Goal: Information Seeking & Learning: Check status

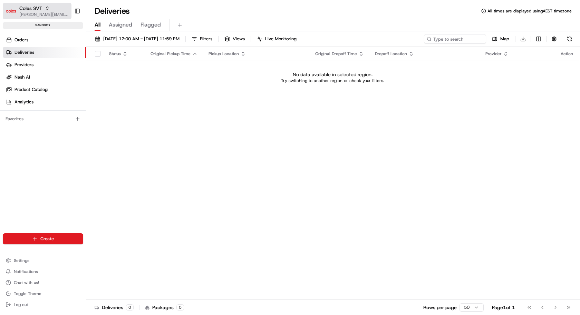
click at [55, 9] on div "Coles SVT" at bounding box center [43, 8] width 49 height 7
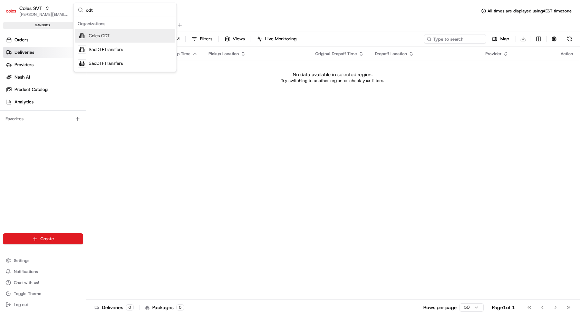
type input "cdt"
click at [102, 35] on span "Coles CDT" at bounding box center [99, 36] width 21 height 6
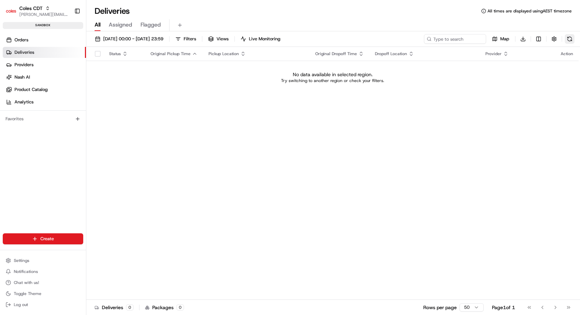
click at [567, 41] on button at bounding box center [570, 39] width 10 height 10
click at [30, 41] on link "Orders" at bounding box center [44, 40] width 83 height 11
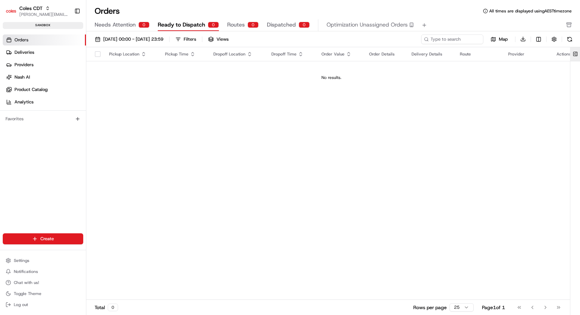
click at [577, 55] on button at bounding box center [574, 54] width 11 height 14
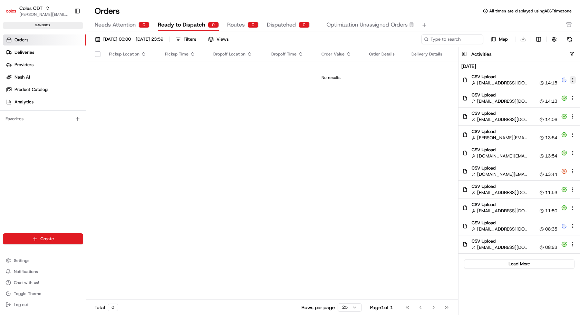
click at [571, 80] on html "Coles CDT barry@usenash.com Toggle Sidebar sandbox Orders Deliveries Providers …" at bounding box center [290, 157] width 580 height 315
click at [549, 101] on span "Share Activity" at bounding box center [549, 102] width 27 height 6
click at [573, 80] on html "Coles CDT barry@usenash.com Toggle Sidebar sandbox Orders Deliveries Providers …" at bounding box center [290, 157] width 580 height 315
click at [546, 90] on span "View Details" at bounding box center [548, 91] width 25 height 6
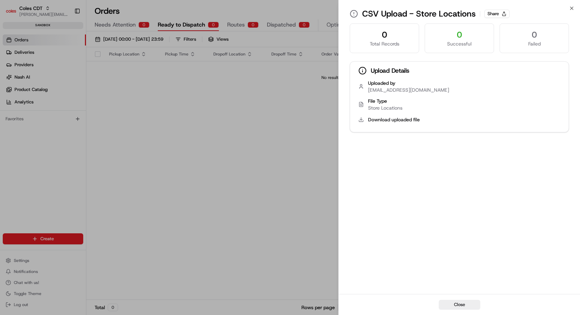
click at [378, 103] on div "File Type" at bounding box center [464, 101] width 192 height 7
click at [385, 119] on button "Download uploaded file" at bounding box center [394, 119] width 52 height 7
click at [570, 7] on icon "button" at bounding box center [571, 8] width 3 height 3
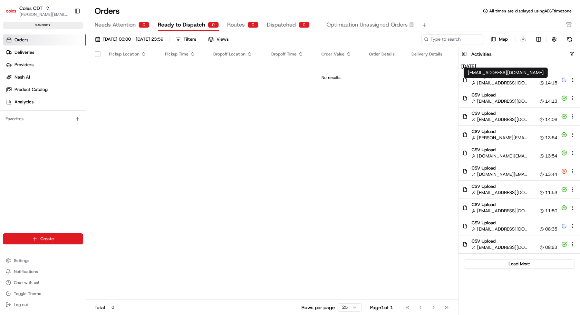
click at [493, 80] on span "srisudha.kurnool@coles.com.au" at bounding box center [502, 83] width 50 height 6
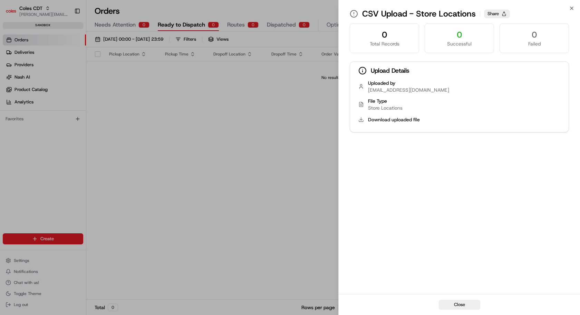
click at [501, 13] on button "Share" at bounding box center [496, 14] width 25 height 8
click at [352, 14] on icon at bounding box center [354, 14] width 8 height 8
click at [353, 14] on icon at bounding box center [354, 14] width 8 height 8
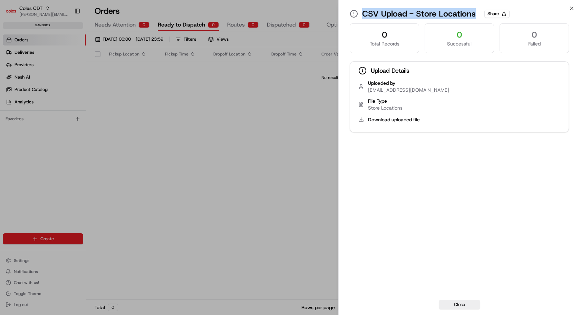
click at [353, 14] on icon at bounding box center [354, 14] width 8 height 8
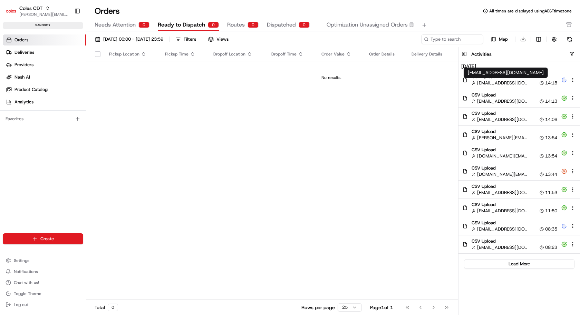
click at [501, 81] on span "srisudha.kurnool@coles.com.au" at bounding box center [502, 83] width 50 height 6
click at [574, 78] on html "Coles CDT barry@usenash.com Toggle Sidebar sandbox Orders Deliveries Providers …" at bounding box center [290, 157] width 580 height 315
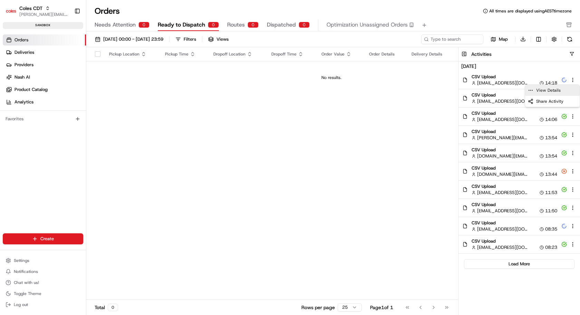
click at [557, 91] on span "View Details" at bounding box center [548, 91] width 25 height 6
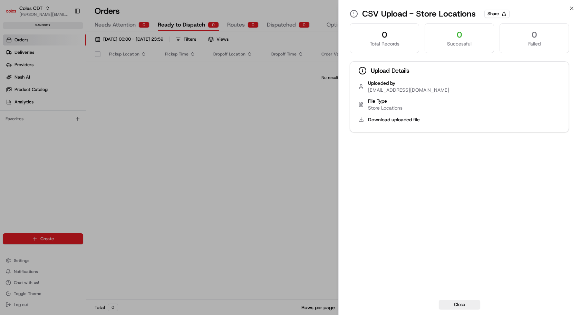
click at [475, 169] on div "0 Total Records 0 Successful 0 Failed Upload Details Uploaded by srisudha.kurno…" at bounding box center [459, 158] width 241 height 272
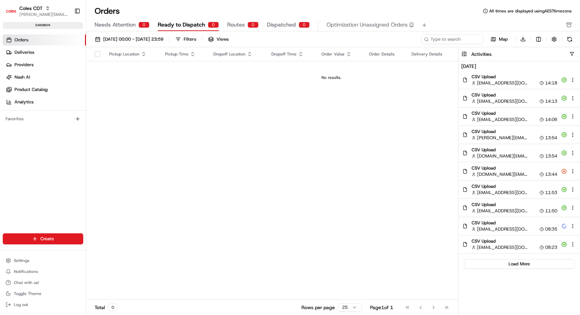
click at [269, 103] on div "Pickup Location Pickup Time Dropoff Location Dropoff Time Order Value Order Det…" at bounding box center [331, 173] width 490 height 253
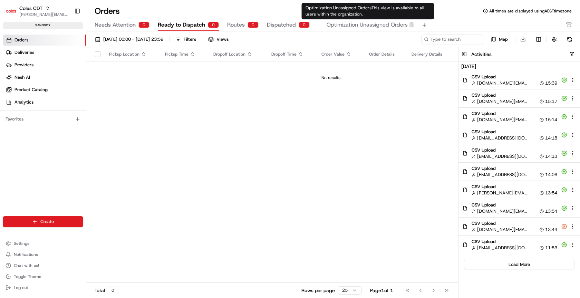
click at [397, 4] on div "Optimization Unassigned Orders This view is available to all users within the o…" at bounding box center [367, 11] width 133 height 17
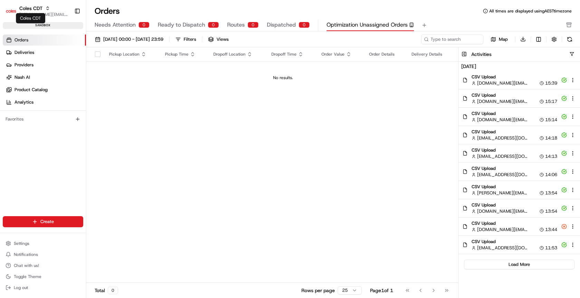
click at [41, 11] on span "Coles CDT" at bounding box center [30, 8] width 23 height 7
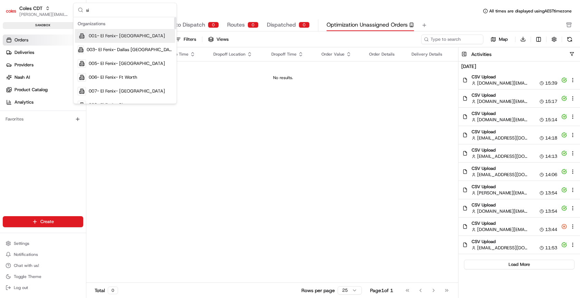
type input "sit"
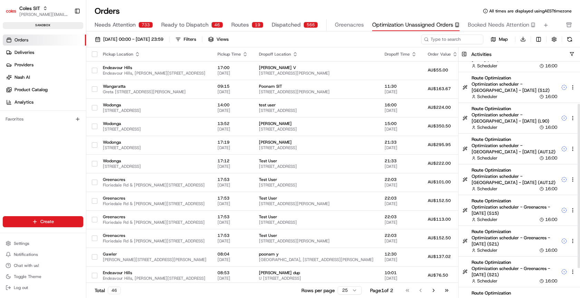
scroll to position [101, 0]
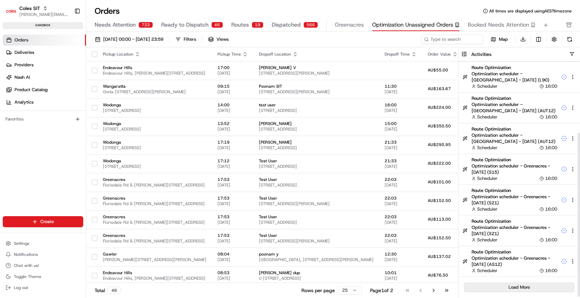
click at [523, 286] on button "Load More" at bounding box center [519, 287] width 110 height 10
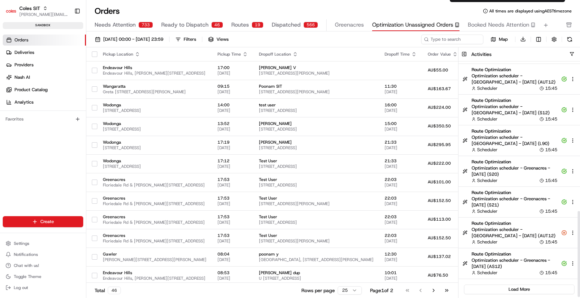
scroll to position [409, 0]
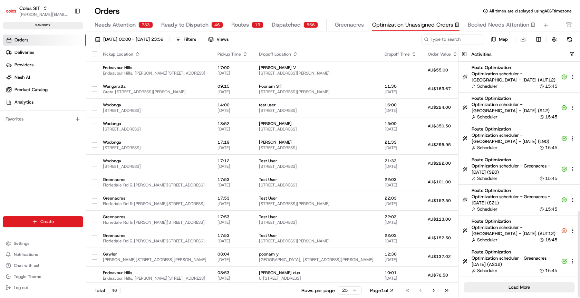
click at [517, 286] on button "Load More" at bounding box center [519, 287] width 110 height 10
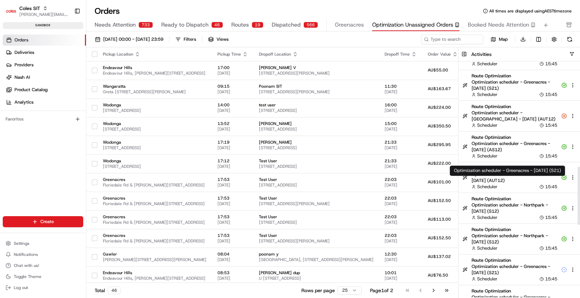
scroll to position [716, 0]
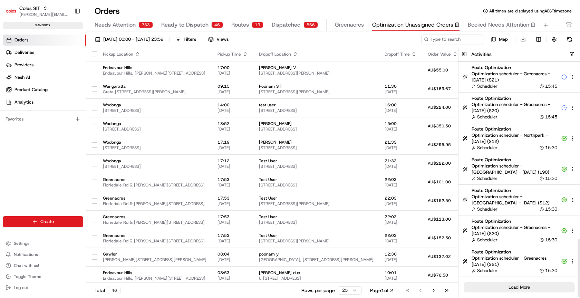
click at [522, 286] on button "Load More" at bounding box center [519, 287] width 110 height 10
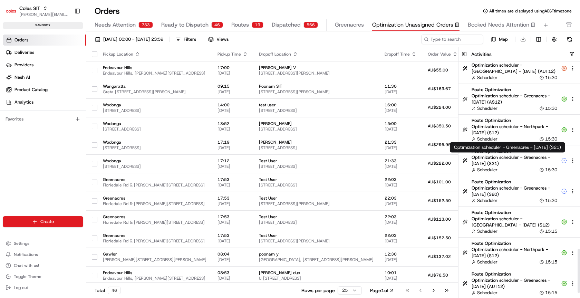
scroll to position [1023, 0]
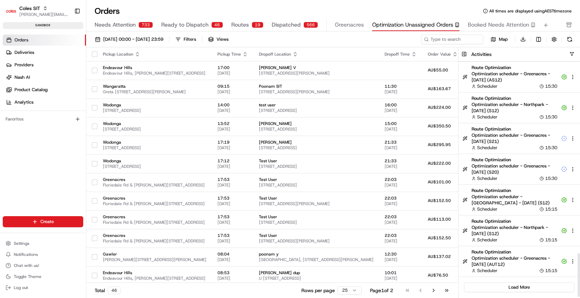
click at [574, 53] on div "Activities" at bounding box center [525, 54] width 109 height 7
click at [572, 53] on button "button" at bounding box center [571, 53] width 5 height 5
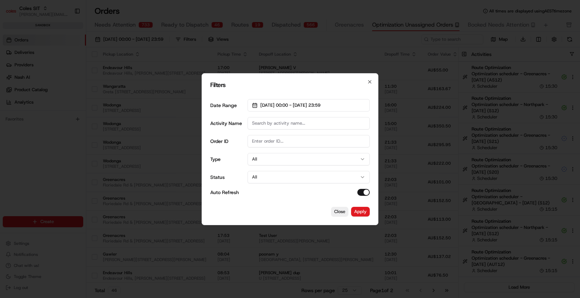
click at [274, 119] on input "Activity Name" at bounding box center [308, 123] width 122 height 12
click at [262, 159] on button "All" at bounding box center [308, 159] width 122 height 12
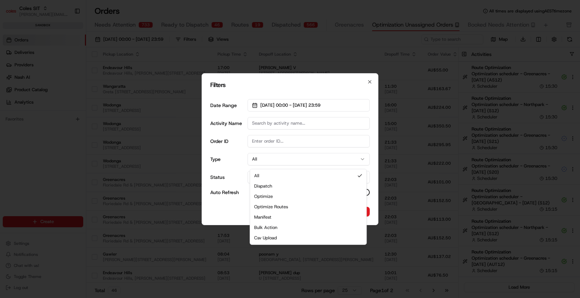
click at [236, 144] on html "Coles SIT barry@usenash.com Toggle Sidebar sandbox Orders Deliveries Providers …" at bounding box center [290, 149] width 580 height 298
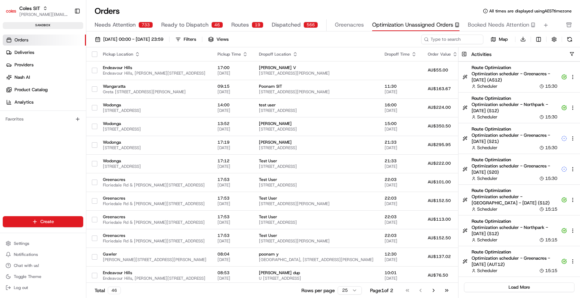
click at [569, 53] on html "Coles SIT barry@usenash.com Toggle Sidebar sandbox Orders Deliveries Providers …" at bounding box center [290, 149] width 580 height 298
click at [571, 54] on html "Coles SIT barry@usenash.com Toggle Sidebar sandbox Orders Deliveries Providers …" at bounding box center [290, 149] width 580 height 298
click at [574, 54] on html "Coles SIT barry@usenash.com Toggle Sidebar sandbox Orders Deliveries Providers …" at bounding box center [290, 149] width 580 height 298
click at [570, 53] on html "Coles SIT barry@usenash.com Toggle Sidebar sandbox Orders Deliveries Providers …" at bounding box center [290, 149] width 580 height 298
click at [572, 53] on html "Coles SIT barry@usenash.com Toggle Sidebar sandbox Orders Deliveries Providers …" at bounding box center [290, 149] width 580 height 298
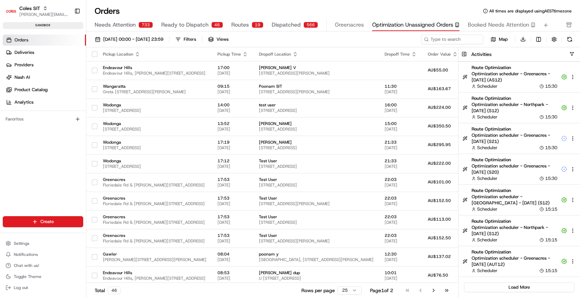
drag, startPoint x: 572, startPoint y: 53, endPoint x: 544, endPoint y: 50, distance: 28.8
click at [572, 53] on html "Coles SIT barry@usenash.com Toggle Sidebar sandbox Orders Deliveries Providers …" at bounding box center [290, 149] width 580 height 298
click at [464, 53] on html "Coles SIT barry@usenash.com Toggle Sidebar sandbox Orders Deliveries Providers …" at bounding box center [290, 149] width 580 height 298
click at [463, 54] on html "Coles SIT barry@usenash.com Toggle Sidebar sandbox Orders Deliveries Providers …" at bounding box center [290, 149] width 580 height 298
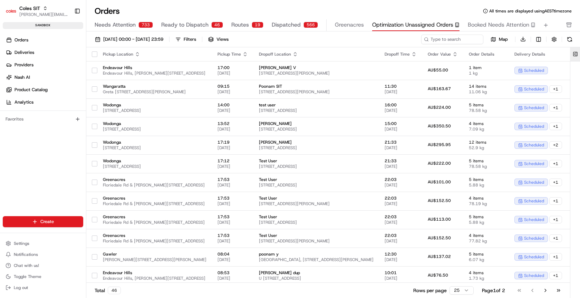
click at [575, 53] on button at bounding box center [574, 54] width 11 height 14
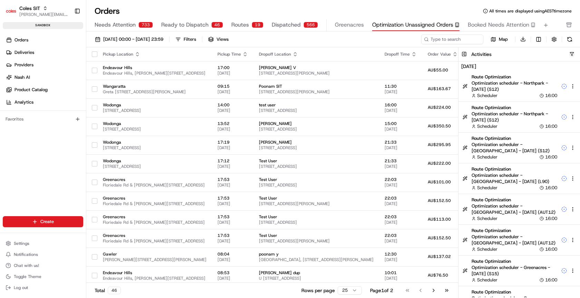
click at [571, 55] on button "button" at bounding box center [571, 53] width 5 height 5
click at [571, 54] on button "button" at bounding box center [571, 53] width 5 height 5
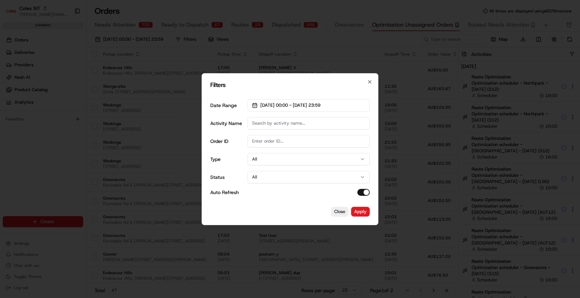
click at [284, 120] on input "Activity Name" at bounding box center [308, 123] width 122 height 12
click at [525, 67] on div at bounding box center [290, 149] width 580 height 298
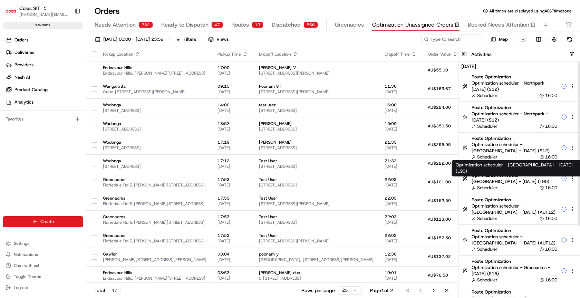
scroll to position [101, 0]
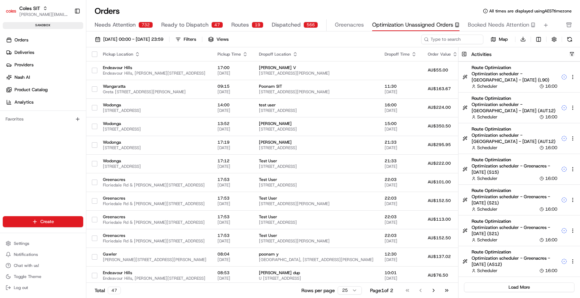
click at [573, 53] on button "button" at bounding box center [571, 53] width 5 height 5
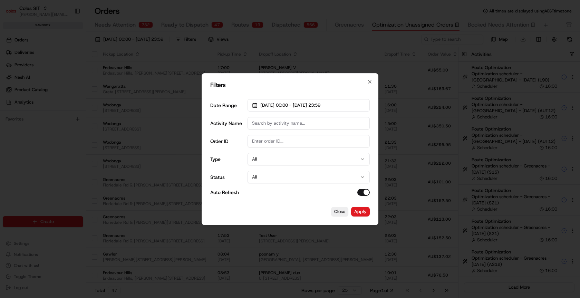
click at [256, 121] on input "Activity Name" at bounding box center [308, 123] width 122 height 12
click at [256, 138] on input "Order ID" at bounding box center [308, 141] width 122 height 12
click at [267, 160] on button "All" at bounding box center [308, 159] width 122 height 12
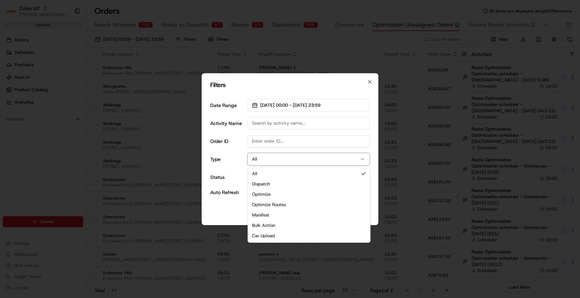
drag, startPoint x: 275, startPoint y: 195, endPoint x: 226, endPoint y: 198, distance: 49.1
click at [226, 198] on body "Coles SIT barry@usenash.com Toggle Sidebar sandbox Orders Deliveries Providers …" at bounding box center [290, 149] width 580 height 298
click at [226, 198] on div "Date Range 01/08/2025 00:00 - 31/08/2025 23:59 Activity Name Order ID Type All …" at bounding box center [289, 148] width 159 height 108
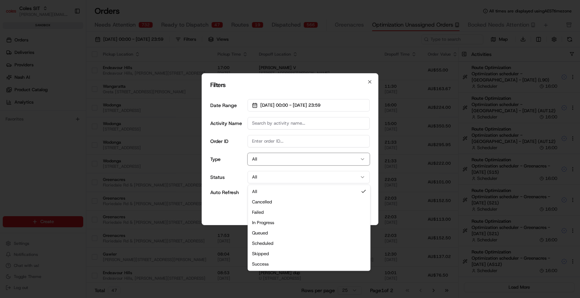
click at [272, 177] on button "All" at bounding box center [308, 177] width 122 height 12
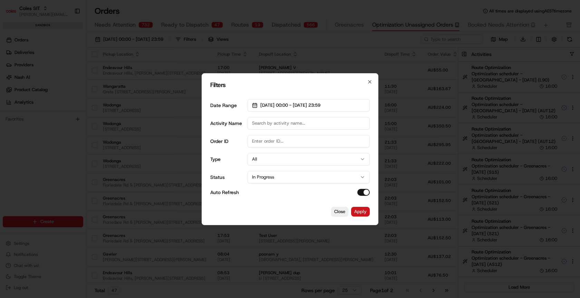
click at [362, 208] on button "Apply" at bounding box center [360, 212] width 19 height 10
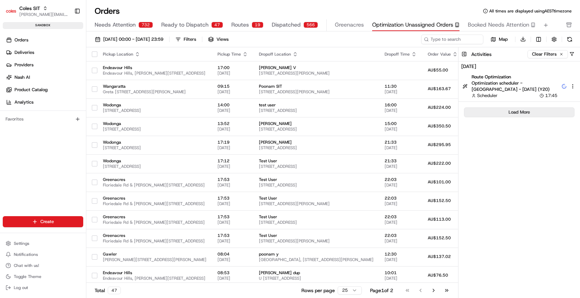
click at [510, 112] on button "Load More" at bounding box center [519, 112] width 110 height 10
click at [525, 109] on button "Load More" at bounding box center [519, 112] width 110 height 10
click at [525, 108] on button "Load More" at bounding box center [519, 112] width 110 height 10
click at [525, 108] on div "Load More" at bounding box center [518, 112] width 121 height 21
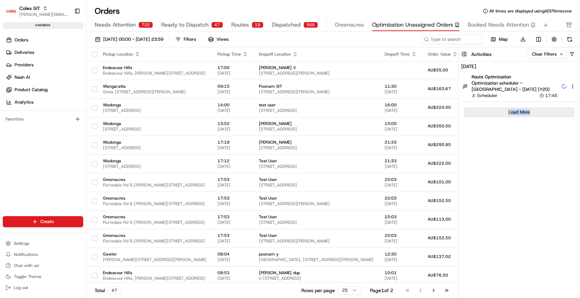
click at [525, 108] on button "Load More" at bounding box center [519, 112] width 110 height 10
click at [525, 108] on div "Load More" at bounding box center [518, 112] width 121 height 21
click at [525, 108] on button "Load More" at bounding box center [519, 112] width 110 height 10
click at [561, 54] on button "Clear Filters" at bounding box center [547, 54] width 40 height 8
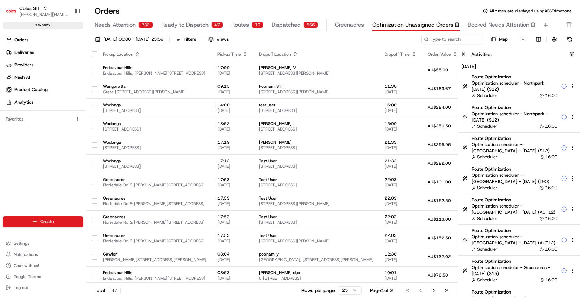
click at [570, 54] on button "button" at bounding box center [571, 53] width 5 height 5
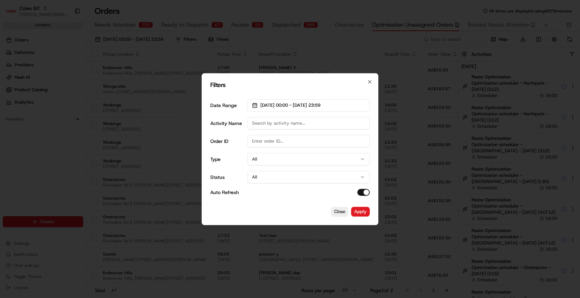
click at [282, 181] on button "All" at bounding box center [308, 177] width 122 height 12
click at [367, 210] on button "Apply" at bounding box center [360, 212] width 19 height 10
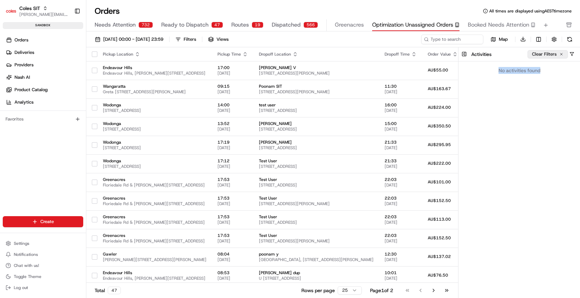
click at [561, 53] on button "Clear Filters" at bounding box center [547, 54] width 40 height 8
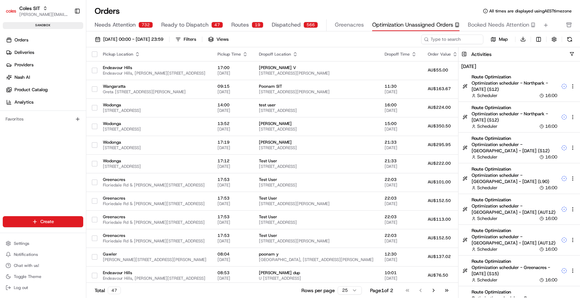
click at [569, 55] on div at bounding box center [571, 53] width 5 height 5
click at [571, 55] on button "button" at bounding box center [571, 53] width 5 height 5
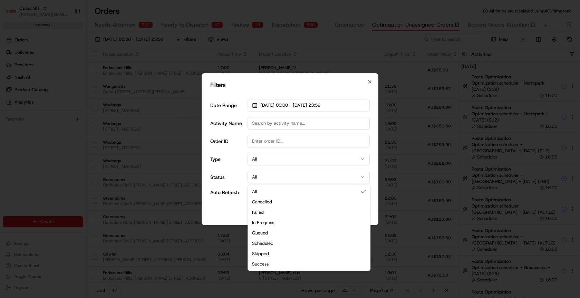
click at [285, 174] on button "All" at bounding box center [308, 177] width 122 height 12
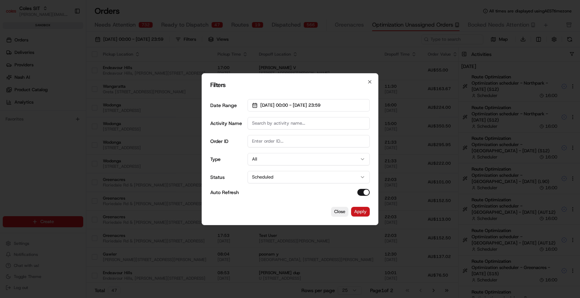
click at [362, 211] on button "Apply" at bounding box center [360, 212] width 19 height 10
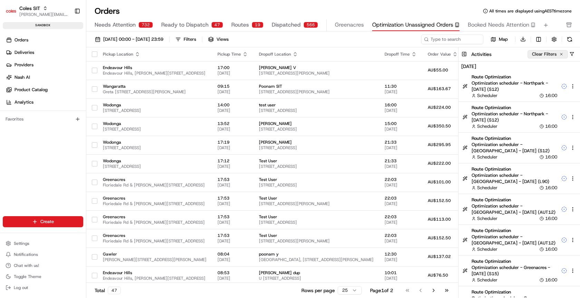
click at [562, 53] on button "Clear Filters" at bounding box center [547, 54] width 40 height 8
click at [573, 53] on button "button" at bounding box center [571, 53] width 5 height 5
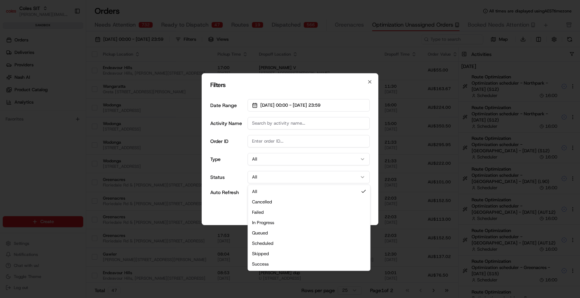
click at [281, 183] on button "All" at bounding box center [308, 177] width 122 height 12
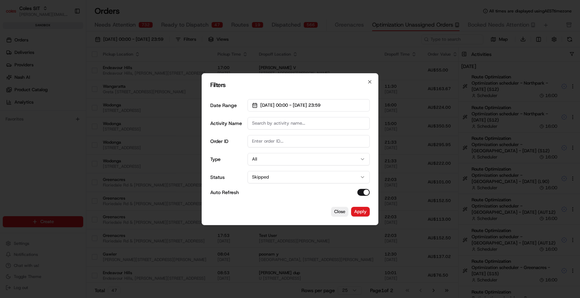
click at [370, 213] on div "Filters Date Range 01/08/2025 00:00 - 31/08/2025 23:59 Activity Name Order ID T…" at bounding box center [290, 149] width 177 height 152
click at [368, 213] on button "Apply" at bounding box center [360, 212] width 19 height 10
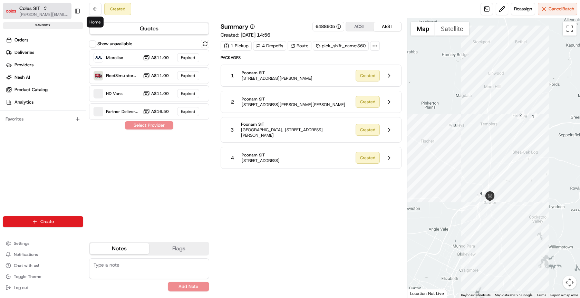
click at [32, 9] on span "Coles SIT" at bounding box center [29, 8] width 21 height 7
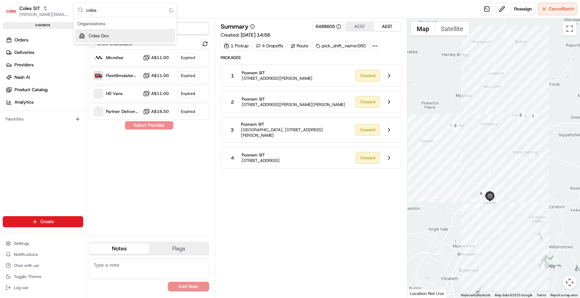
type input "coles"
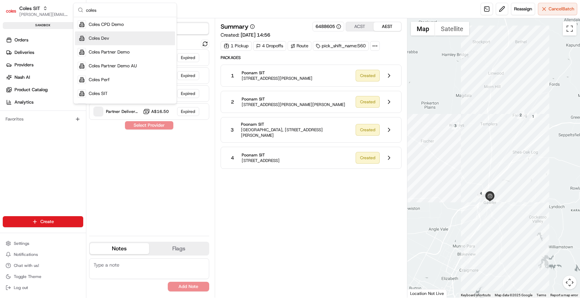
scroll to position [11, 0]
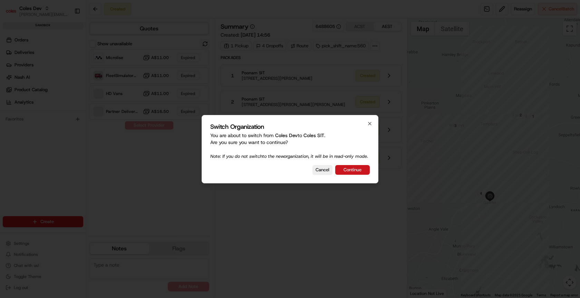
click at [357, 175] on button "Continue" at bounding box center [352, 170] width 35 height 10
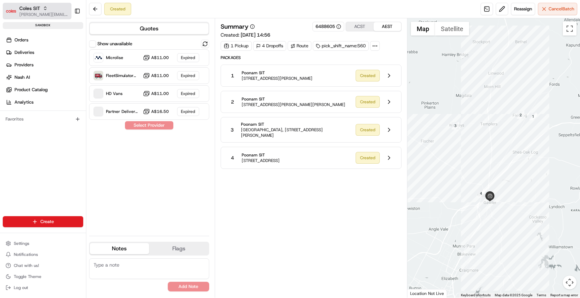
click at [42, 3] on button "Coles SIT barry@usenash.com" at bounding box center [37, 11] width 69 height 17
